Goal: Transaction & Acquisition: Subscribe to service/newsletter

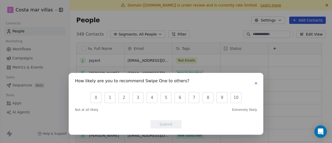
scroll to position [4, 4]
click at [257, 87] on div "How likely are you to recommend Swipe One to others? 0 1 2 3 4 5 6 7 8 9 10 Not…" at bounding box center [166, 104] width 194 height 62
click at [255, 83] on icon "button" at bounding box center [256, 83] width 4 height 4
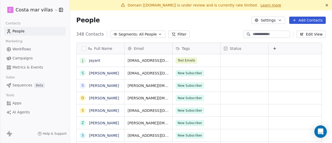
click at [34, 53] on link "Workflows" at bounding box center [34, 49] width 61 height 9
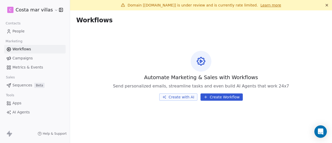
click at [30, 57] on span "Campaigns" at bounding box center [22, 57] width 20 height 5
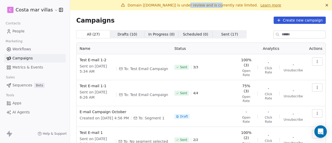
drag, startPoint x: 180, startPoint y: 3, endPoint x: 211, endPoint y: 7, distance: 31.1
click at [211, 7] on span "Domain [[DOMAIN_NAME]] is under review and is currently rate limited." at bounding box center [193, 5] width 130 height 4
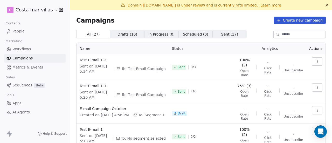
click at [325, 6] on icon at bounding box center [327, 5] width 4 height 4
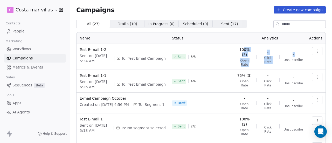
drag, startPoint x: 240, startPoint y: 48, endPoint x: 280, endPoint y: 61, distance: 42.3
click at [280, 61] on div "100% (3) Open Rate - Click Rate - Unsubscribe" at bounding box center [270, 57] width 66 height 20
click at [249, 60] on span "Open Rate" at bounding box center [244, 62] width 15 height 8
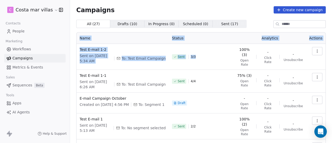
drag, startPoint x: 80, startPoint y: 37, endPoint x: 227, endPoint y: 58, distance: 148.2
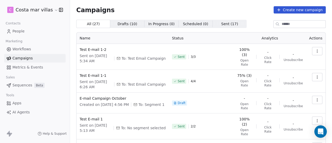
click at [247, 58] on span "Open Rate" at bounding box center [244, 62] width 15 height 8
click at [28, 29] on link "People" at bounding box center [34, 31] width 61 height 9
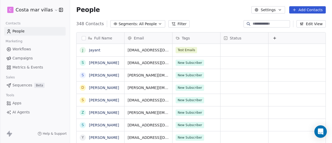
scroll to position [122, 258]
click at [139, 25] on span "All People" at bounding box center [148, 23] width 18 height 5
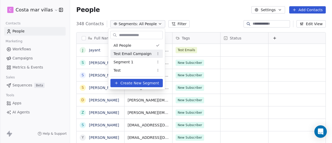
click at [136, 57] on div "Test Email Campaign" at bounding box center [136, 54] width 52 height 8
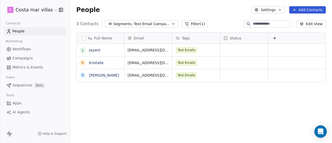
click at [312, 13] on button "Add Contacts" at bounding box center [307, 9] width 37 height 7
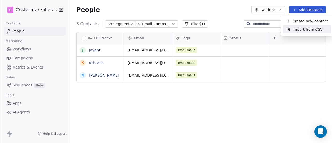
click at [90, 97] on html "C Costa mar villas Contacts People Marketing Workflows Campaigns Metrics & Even…" at bounding box center [166, 71] width 332 height 143
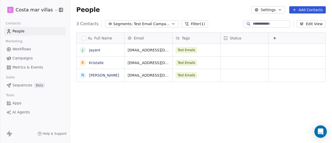
click at [311, 10] on button "Add Contacts" at bounding box center [307, 9] width 37 height 7
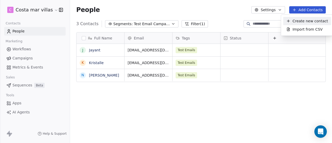
click at [301, 20] on span "Create new contact" at bounding box center [310, 20] width 36 height 5
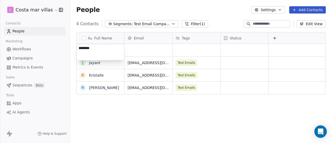
type textarea "*********"
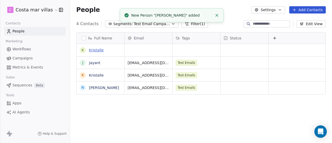
click at [93, 49] on link "Kristalle" at bounding box center [96, 50] width 15 height 4
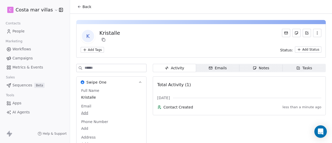
click at [88, 111] on html "C Costa mar villas Contacts People Marketing Workflows Campaigns Metrics & Even…" at bounding box center [166, 71] width 332 height 143
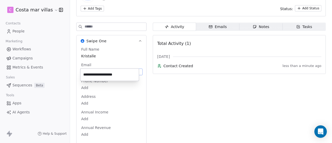
type input "**********"
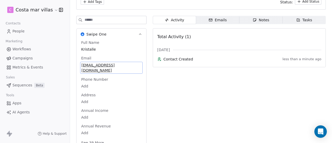
scroll to position [12, 0]
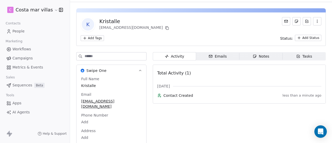
click at [303, 34] on div "K Kristalle [EMAIL_ADDRESS][DOMAIN_NAME] Add Tags Status: Add Status" at bounding box center [200, 28] width 249 height 33
click at [294, 37] on html "C Costa mar villas Contacts People Marketing Workflows Campaigns Metrics & Even…" at bounding box center [166, 71] width 332 height 143
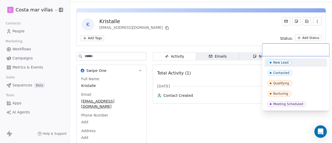
click at [244, 27] on html "C Costa mar villas Contacts People Marketing Workflows Campaigns Metrics & Even…" at bounding box center [166, 71] width 332 height 143
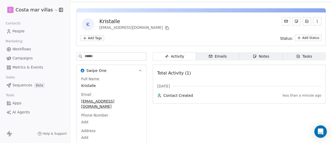
click at [92, 37] on html "C Costa mar villas Contacts People Marketing Workflows Campaigns Metrics & Even…" at bounding box center [166, 71] width 332 height 143
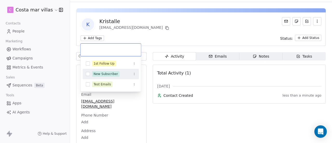
click at [88, 74] on button "Suggestions" at bounding box center [88, 74] width 4 height 4
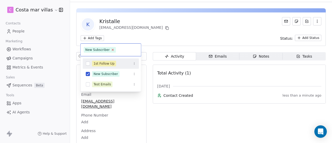
click at [112, 50] on icon at bounding box center [112, 49] width 3 height 3
click at [301, 40] on html "C Costa mar villas Contacts People Marketing Workflows Campaigns Metrics & Even…" at bounding box center [166, 71] width 332 height 143
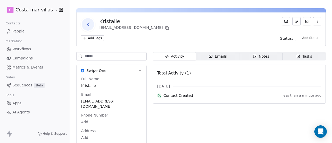
click at [301, 40] on html "C Costa mar villas Contacts People Marketing Workflows Campaigns Metrics & Even…" at bounding box center [166, 71] width 332 height 143
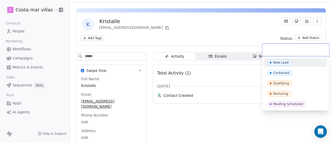
click at [267, 47] on input "text" at bounding box center [295, 50] width 61 height 6
click at [116, 11] on html "C Costa mar villas Contacts People Marketing Workflows Campaigns Metrics & Even…" at bounding box center [166, 71] width 332 height 143
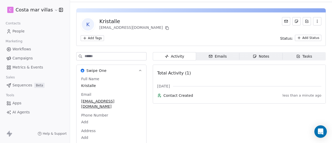
click at [22, 31] on span "People" at bounding box center [18, 31] width 12 height 5
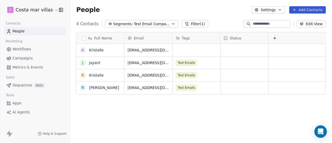
scroll to position [122, 258]
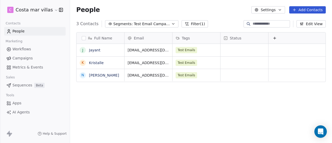
click at [311, 9] on button "Add Contacts" at bounding box center [307, 9] width 37 height 7
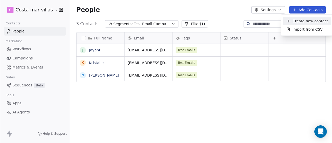
click at [296, 20] on span "Create new contact" at bounding box center [310, 20] width 36 height 5
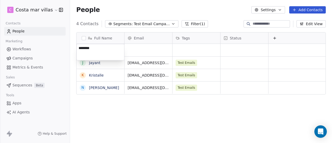
type textarea "*********"
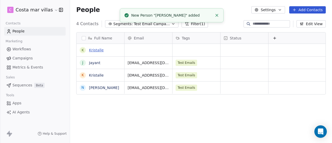
click at [97, 50] on link "Kristalle" at bounding box center [96, 50] width 15 height 4
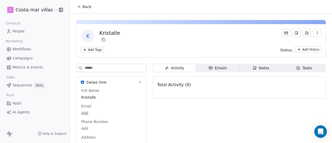
click at [88, 47] on html "C Costa mar villas Contacts People Marketing Workflows Campaigns Metrics & Even…" at bounding box center [166, 71] width 332 height 143
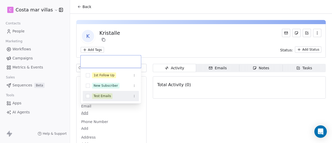
click at [104, 94] on div "Test Emails" at bounding box center [102, 96] width 17 height 5
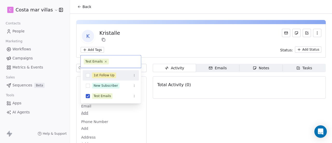
click at [184, 33] on html "C Costa mar villas Contacts People Marketing Workflows Campaigns Metrics & Even…" at bounding box center [166, 71] width 332 height 143
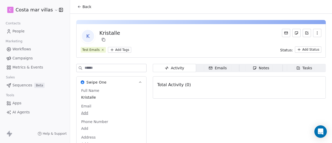
click at [89, 114] on html "C Costa mar villas Contacts People Marketing Workflows Campaigns Metrics & Even…" at bounding box center [166, 71] width 332 height 143
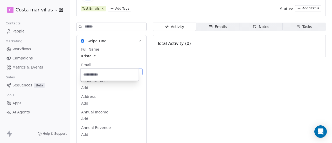
type input "**********"
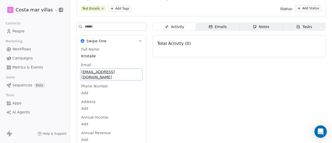
scroll to position [48, 0]
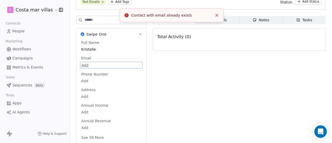
click at [119, 65] on body "C Costa mar villas Contacts People Marketing Workflows Campaigns Metrics & Even…" at bounding box center [166, 71] width 332 height 143
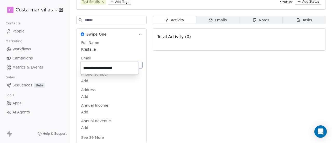
type input "**********"
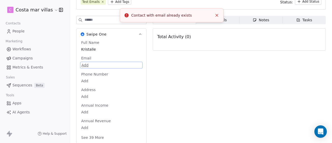
scroll to position [0, 0]
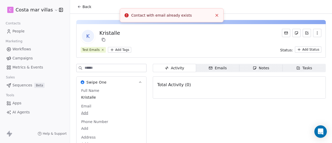
click at [82, 8] on span "Back" at bounding box center [86, 6] width 9 height 5
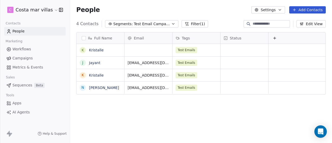
scroll to position [122, 258]
click at [120, 20] on button "Segments: Test Email Campaign" at bounding box center [141, 23] width 73 height 7
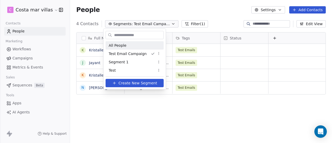
click at [129, 47] on div "All People" at bounding box center [135, 45] width 58 height 8
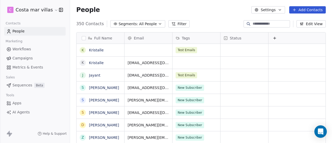
click at [269, 22] on input at bounding box center [271, 23] width 36 height 5
paste input "**********"
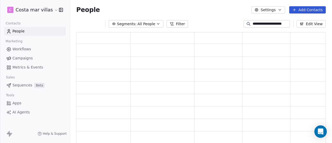
scroll to position [109, 245]
type input "**********"
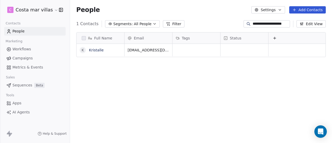
scroll to position [122, 258]
click at [95, 50] on link "Kristalle" at bounding box center [96, 50] width 15 height 4
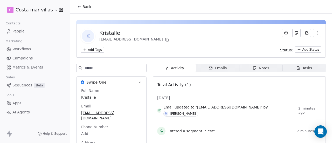
click at [94, 49] on html "C Costa mar villas Contacts People Marketing Workflows Campaigns Metrics & Even…" at bounding box center [166, 71] width 332 height 143
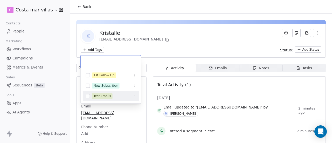
click at [94, 97] on div "Test Emails" at bounding box center [102, 96] width 17 height 5
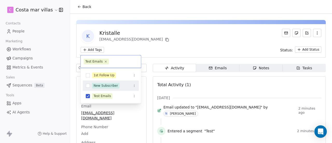
click at [193, 42] on html "C Costa mar villas Contacts People Marketing Workflows Campaigns Metrics & Even…" at bounding box center [166, 71] width 332 height 143
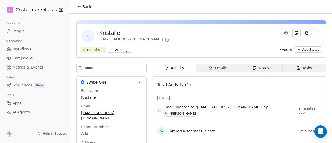
click at [81, 7] on icon at bounding box center [79, 7] width 4 height 4
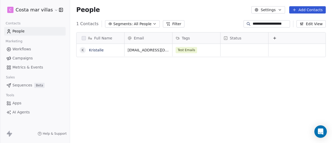
scroll to position [122, 258]
click at [26, 32] on link "People" at bounding box center [34, 31] width 61 height 9
click at [31, 34] on link "People" at bounding box center [34, 31] width 61 height 9
click at [126, 27] on button "Segments: All People" at bounding box center [132, 23] width 55 height 7
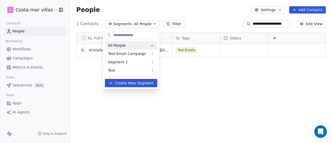
click at [266, 22] on html "**********" at bounding box center [166, 71] width 332 height 143
click at [266, 22] on input "**********" at bounding box center [271, 23] width 36 height 5
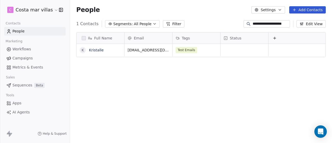
click at [266, 22] on input "**********" at bounding box center [271, 23] width 36 height 5
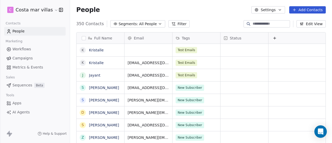
click at [131, 24] on span "Segments:" at bounding box center [127, 23] width 19 height 5
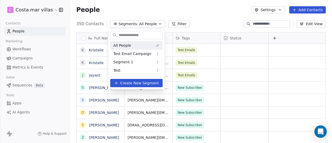
click at [152, 25] on html "C Costa mar villas Contacts People Marketing Workflows Campaigns Metrics & Even…" at bounding box center [166, 71] width 332 height 143
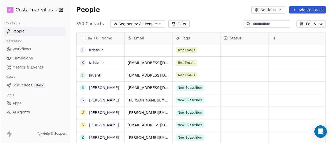
click at [152, 25] on button "Segments: All People" at bounding box center [137, 23] width 55 height 7
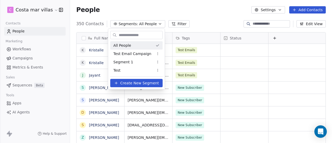
click at [128, 26] on html "C Costa mar villas Contacts People Marketing Workflows Campaigns Metrics & Even…" at bounding box center [166, 71] width 332 height 143
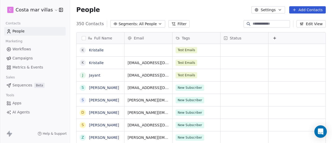
click at [139, 23] on span "All People" at bounding box center [148, 23] width 18 height 5
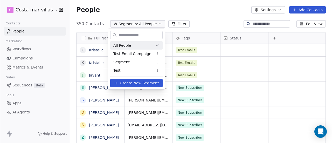
click at [129, 46] on span "All People" at bounding box center [122, 45] width 18 height 5
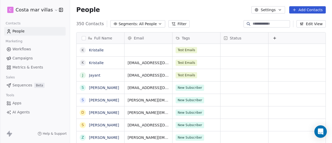
click at [139, 26] on span "All People" at bounding box center [148, 23] width 18 height 5
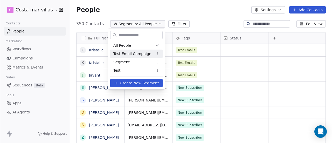
click at [128, 57] on div "Test Email Campaign" at bounding box center [136, 54] width 52 height 8
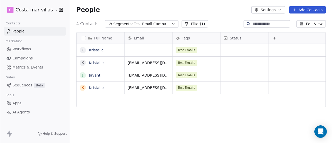
click at [159, 25] on span "Test Email Campaign" at bounding box center [152, 23] width 36 height 5
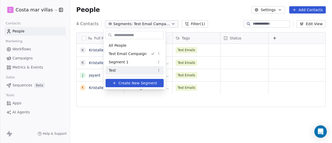
click at [127, 67] on div "Test" at bounding box center [135, 70] width 58 height 8
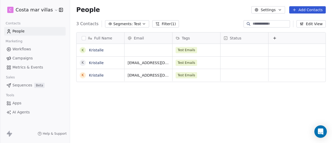
click at [85, 38] on button "button" at bounding box center [84, 38] width 4 height 4
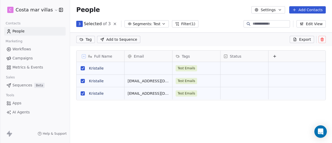
click at [82, 81] on button "grid" at bounding box center [83, 81] width 4 height 4
click at [83, 94] on button "grid" at bounding box center [83, 93] width 4 height 4
click at [320, 39] on icon at bounding box center [322, 39] width 4 height 4
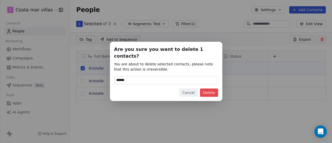
type input "******"
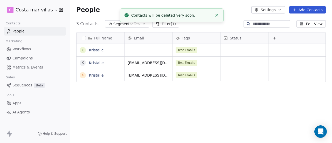
scroll to position [122, 258]
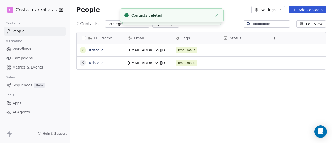
click at [133, 78] on div "Full Name K [PERSON_NAME] Email Tags Status [EMAIL_ADDRESS][DOMAIN_NAME] Test E…" at bounding box center [201, 91] width 262 height 126
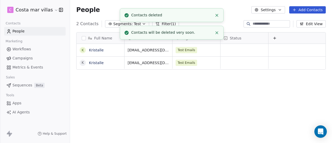
click at [217, 16] on line "Close toast" at bounding box center [217, 15] width 2 height 2
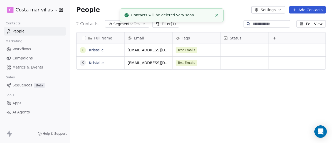
click at [218, 15] on icon "Close toast" at bounding box center [216, 15] width 5 height 5
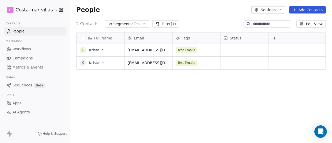
click at [134, 24] on span "Test" at bounding box center [137, 23] width 7 height 5
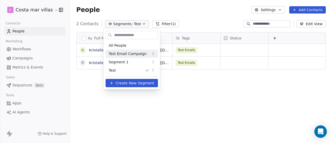
click at [134, 51] on span "Test Email Campaign" at bounding box center [128, 53] width 38 height 5
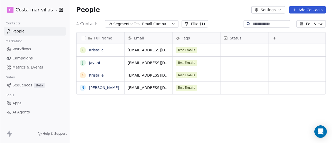
click at [38, 49] on link "Workflows" at bounding box center [34, 49] width 61 height 9
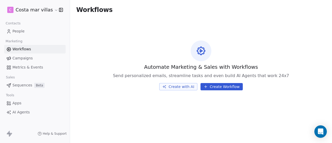
click at [34, 56] on link "Campaigns" at bounding box center [34, 58] width 61 height 9
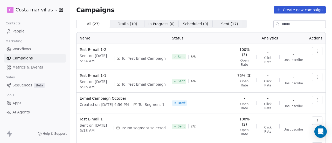
click at [293, 8] on button "Create new campaign" at bounding box center [299, 9] width 52 height 7
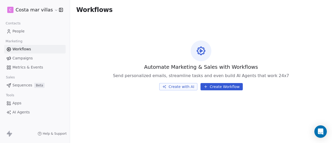
click at [39, 54] on link "Campaigns" at bounding box center [34, 58] width 61 height 9
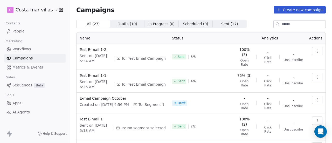
click at [312, 116] on button "button" at bounding box center [317, 120] width 10 height 8
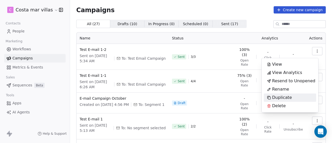
click at [296, 95] on div "Duplicate" at bounding box center [290, 97] width 52 height 8
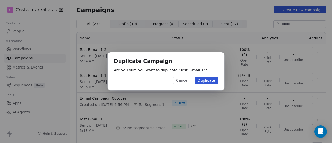
click at [205, 81] on button "Duplicate" at bounding box center [206, 80] width 24 height 7
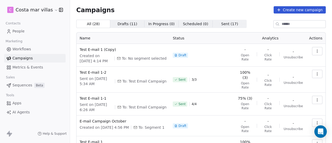
click at [317, 51] on button "button" at bounding box center [317, 51] width 10 height 8
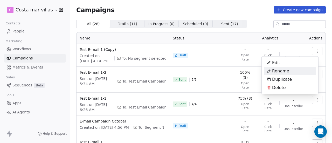
click at [287, 71] on span "Rename" at bounding box center [280, 71] width 17 height 6
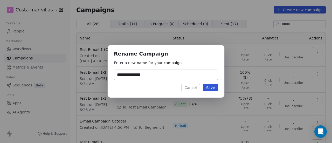
type input "**********"
click at [216, 86] on button "Save" at bounding box center [210, 87] width 15 height 7
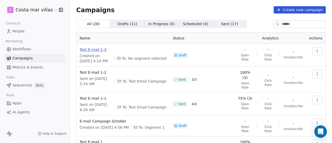
click at [95, 50] on span "Test E-mail 1-3" at bounding box center [123, 49] width 87 height 5
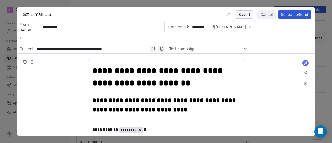
click at [75, 41] on div at bounding box center [169, 37] width 285 height 11
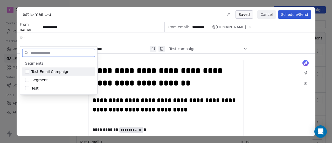
click at [51, 70] on span "Test Email Campaign" at bounding box center [50, 71] width 38 height 5
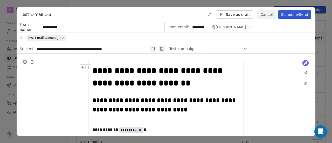
drag, startPoint x: 332, startPoint y: 43, endPoint x: 332, endPoint y: 59, distance: 16.1
click at [332, 59] on div "**********" at bounding box center [166, 71] width 332 height 143
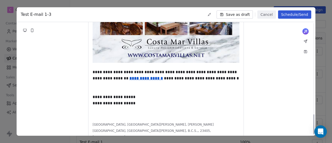
scroll to position [529, 0]
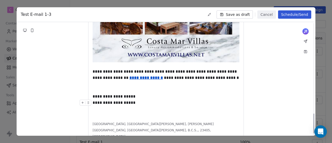
scroll to position [509, 0]
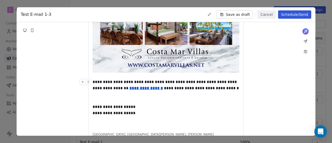
click at [176, 86] on div "**********" at bounding box center [166, 85] width 147 height 12
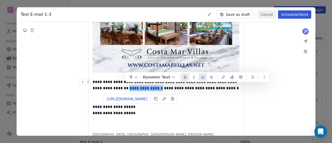
drag, startPoint x: 125, startPoint y: 88, endPoint x: 157, endPoint y: 89, distance: 31.9
click at [157, 89] on u "**********" at bounding box center [145, 88] width 33 height 4
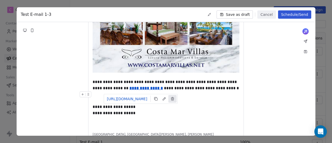
click at [172, 98] on icon at bounding box center [172, 98] width 4 height 4
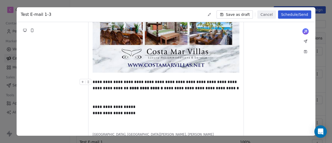
click at [114, 87] on div "**********" at bounding box center [166, 85] width 147 height 12
click at [130, 84] on div "**********" at bounding box center [166, 85] width 147 height 12
click at [139, 86] on strong "**********" at bounding box center [145, 88] width 33 height 4
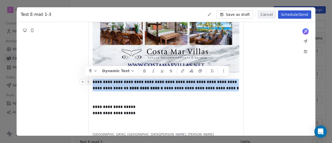
click at [139, 86] on strong "**********" at bounding box center [145, 88] width 33 height 4
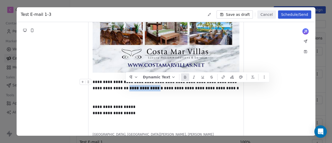
drag, startPoint x: 127, startPoint y: 87, endPoint x: 157, endPoint y: 88, distance: 30.1
click at [157, 88] on strong "**********" at bounding box center [145, 88] width 33 height 4
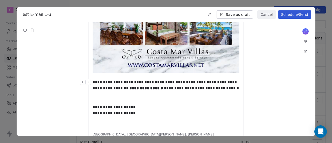
click at [172, 87] on div "**********" at bounding box center [166, 85] width 147 height 12
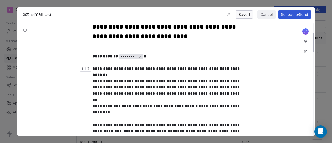
scroll to position [42, 0]
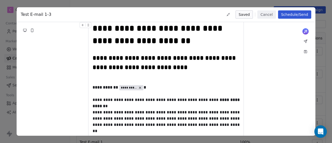
click at [26, 30] on icon at bounding box center [24, 30] width 3 height 2
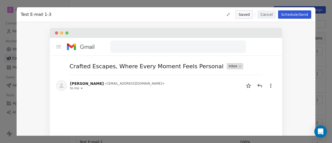
drag, startPoint x: 332, startPoint y: 47, endPoint x: 332, endPoint y: 59, distance: 12.7
click at [332, 59] on div "**********" at bounding box center [166, 71] width 332 height 143
drag, startPoint x: 289, startPoint y: 101, endPoint x: 290, endPoint y: 110, distance: 9.4
click at [290, 110] on div "Crafted Escapes, Where Every Moment Feels Personal Inbox [PERSON_NAME] < [EMAIL…" at bounding box center [166, 121] width 299 height 186
click at [300, 66] on div "Crafted Escapes, Where Every Moment Feels Personal Inbox [PERSON_NAME] < [EMAIL…" at bounding box center [166, 121] width 299 height 186
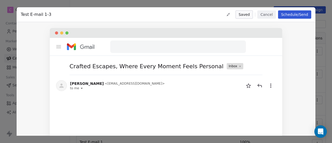
click at [269, 12] on button "Cancel" at bounding box center [266, 14] width 18 height 8
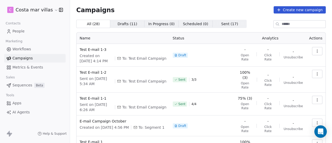
click at [30, 27] on link "People" at bounding box center [34, 31] width 61 height 9
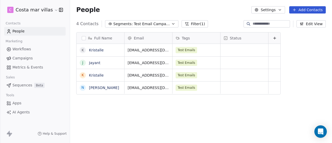
scroll to position [122, 258]
click at [137, 26] on span "Test Email Campaign" at bounding box center [152, 23] width 36 height 5
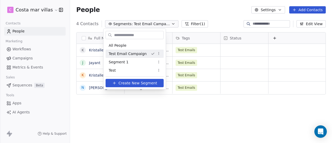
click at [135, 56] on div "Test Email Campaign" at bounding box center [135, 54] width 58 height 8
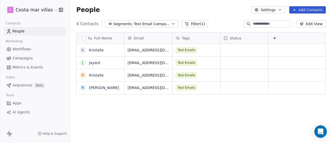
click at [26, 49] on span "Workflows" at bounding box center [21, 48] width 19 height 5
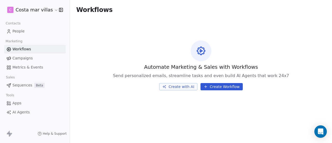
click at [26, 58] on span "Campaigns" at bounding box center [22, 57] width 20 height 5
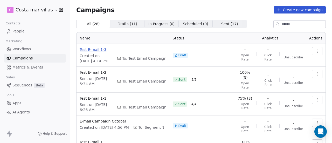
click at [96, 50] on span "Test E-mail 1-3" at bounding box center [123, 49] width 87 height 5
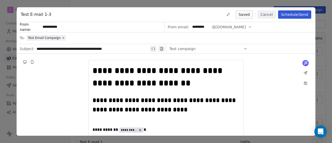
click at [221, 43] on div "Test Email Campaign" at bounding box center [169, 37] width 285 height 11
click at [216, 48] on div "Test campaign" at bounding box center [208, 49] width 78 height 8
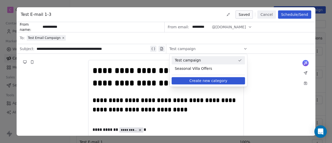
click at [201, 62] on span "Test campaign" at bounding box center [205, 60] width 61 height 5
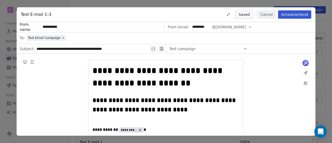
click at [97, 41] on div "Test Email Campaign" at bounding box center [169, 37] width 285 height 11
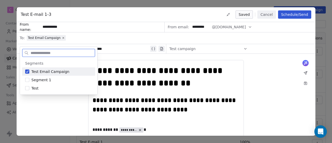
click at [48, 72] on span "Test Email Campaign" at bounding box center [50, 71] width 38 height 5
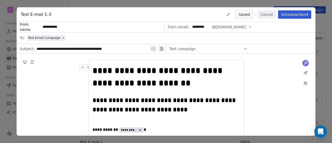
click at [294, 18] on button "Schedule/Send" at bounding box center [294, 14] width 33 height 8
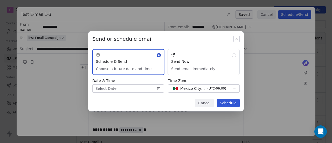
click at [197, 65] on button "Send Now Send email immediately" at bounding box center [203, 62] width 72 height 26
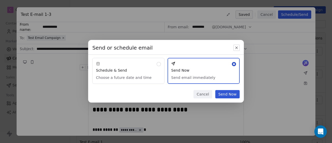
click at [227, 94] on button "Send Now" at bounding box center [227, 94] width 24 height 8
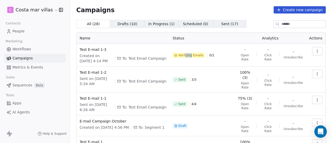
drag, startPoint x: 186, startPoint y: 55, endPoint x: 192, endPoint y: 55, distance: 6.2
click at [192, 55] on span "Verifying Emails" at bounding box center [190, 55] width 25 height 4
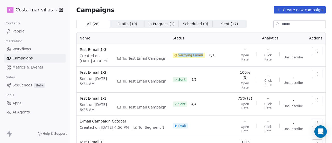
click at [192, 55] on span "Verifying Emails" at bounding box center [190, 55] width 25 height 4
